Goal: Task Accomplishment & Management: Use online tool/utility

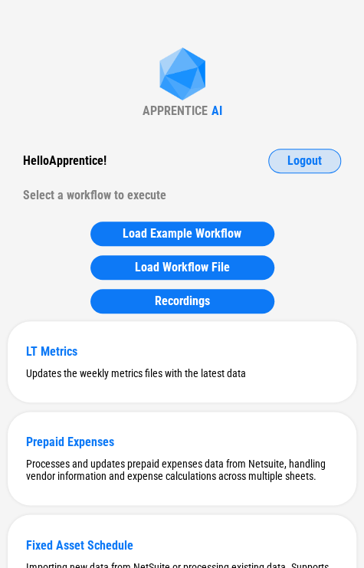
click at [299, 171] on button "Logout" at bounding box center [304, 161] width 73 height 25
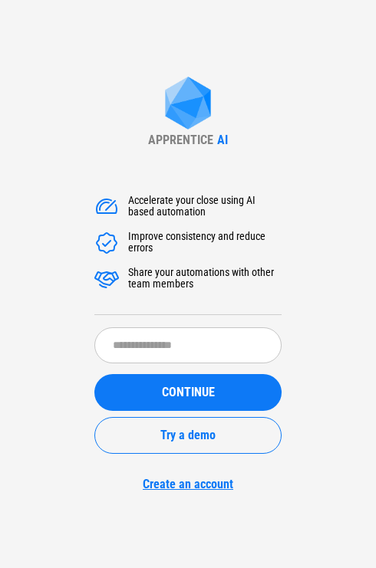
click at [116, 365] on form "​ CONTINUE Try a demo Create an account" at bounding box center [187, 409] width 187 height 164
click at [120, 358] on input "text" at bounding box center [187, 345] width 187 height 36
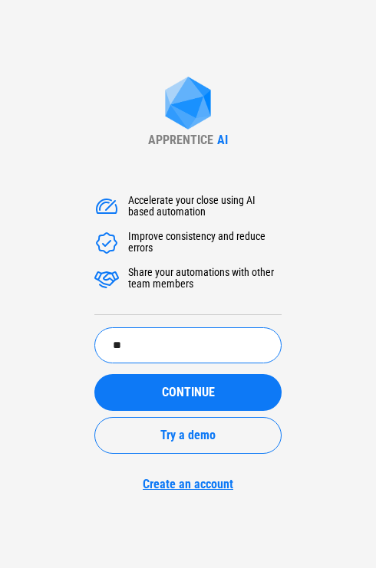
type input "*"
type input "******"
click at [94, 374] on button "CONTINUE" at bounding box center [187, 392] width 187 height 37
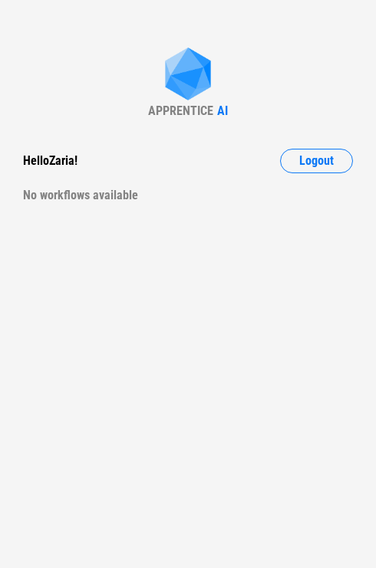
click at [91, 212] on div "APPRENTICE AI Hello [PERSON_NAME] ! Logout No workflows available" at bounding box center [188, 284] width 376 height 568
click at [91, 208] on div "APPRENTICE AI Hello [PERSON_NAME] ! Logout No workflows available" at bounding box center [188, 284] width 376 height 568
click at [114, 204] on div "No workflows available" at bounding box center [188, 195] width 330 height 25
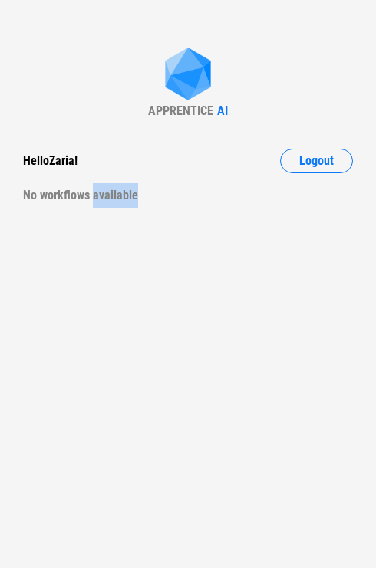
click at [115, 204] on div "No workflows available" at bounding box center [188, 195] width 330 height 25
click at [117, 205] on div "No workflows available" at bounding box center [188, 195] width 330 height 25
click at [137, 202] on div "No workflows available" at bounding box center [188, 195] width 330 height 25
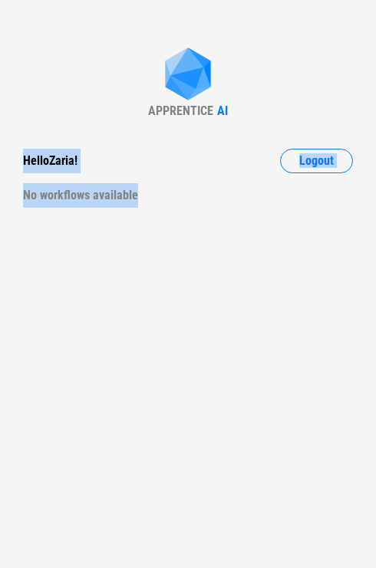
drag, startPoint x: 151, startPoint y: 193, endPoint x: 21, endPoint y: 137, distance: 141.1
click at [21, 137] on div "APPRENTICE AI Hello [PERSON_NAME] ! Logout No workflows available" at bounding box center [188, 284] width 376 height 568
click at [20, 140] on div "APPRENTICE AI Hello [PERSON_NAME] ! Logout No workflows available" at bounding box center [188, 284] width 376 height 568
drag, startPoint x: 17, startPoint y: 146, endPoint x: 167, endPoint y: 199, distance: 159.5
click at [167, 199] on div "APPRENTICE AI Hello [PERSON_NAME] ! Logout No workflows available" at bounding box center [188, 284] width 376 height 568
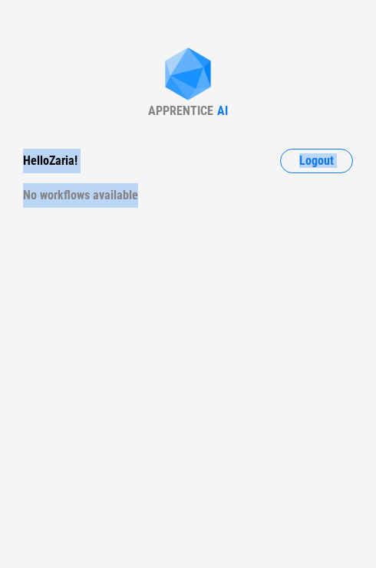
click at [168, 200] on div "No workflows available" at bounding box center [188, 195] width 330 height 25
click at [231, 207] on div "No workflows available" at bounding box center [188, 195] width 330 height 25
